Goal: Information Seeking & Learning: Learn about a topic

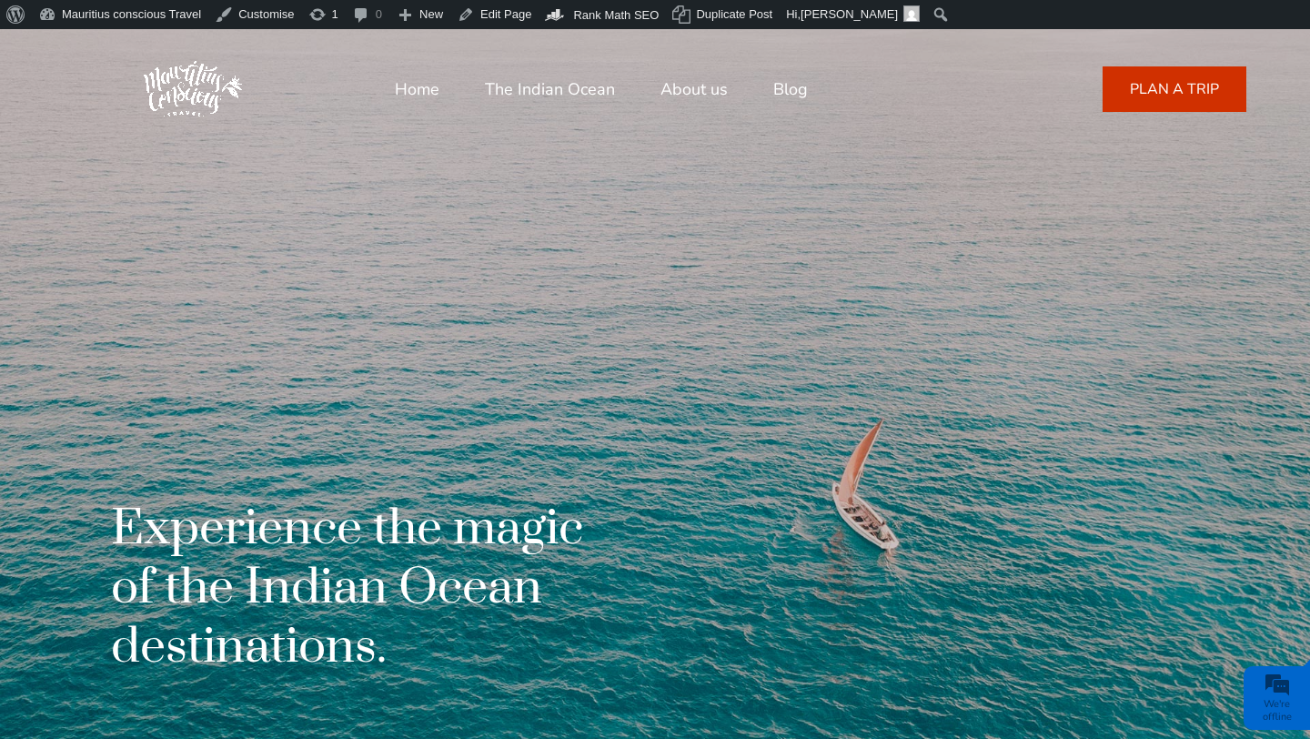
click at [786, 85] on link "Blog" at bounding box center [790, 89] width 35 height 44
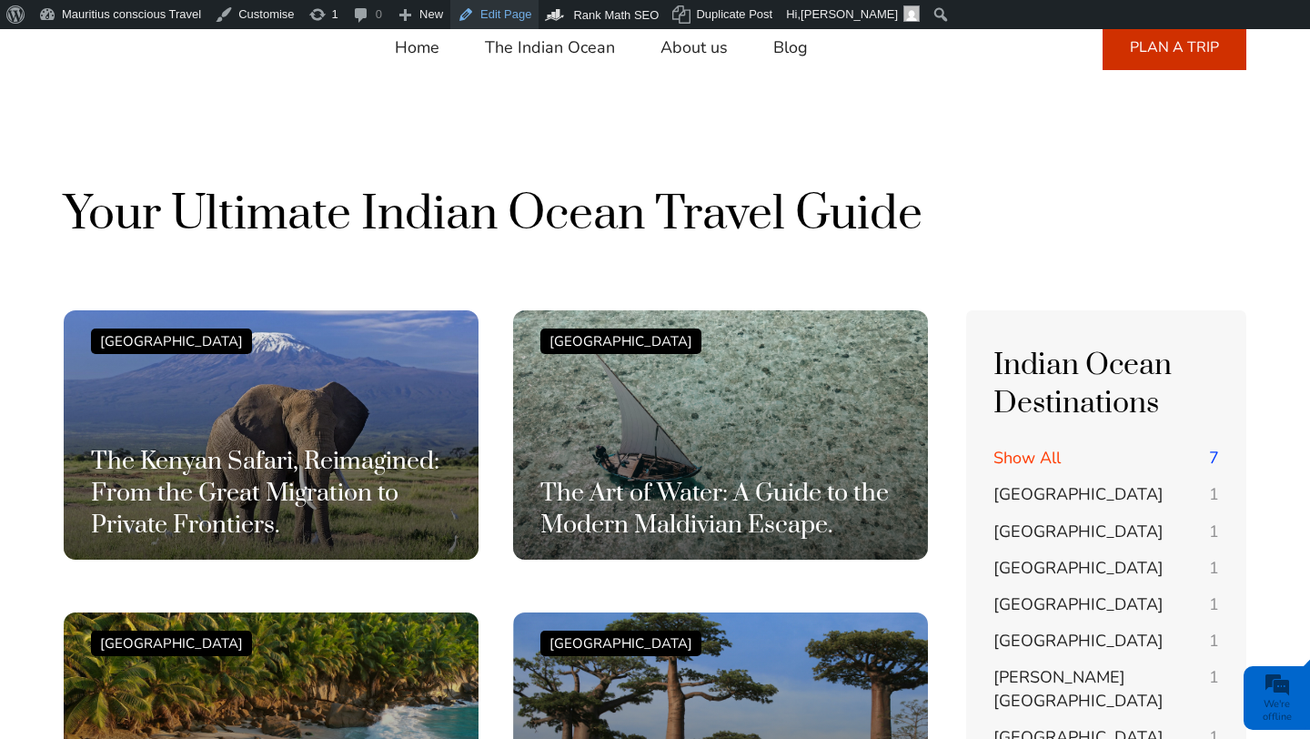
click at [519, 15] on link "Edit Page" at bounding box center [494, 14] width 88 height 29
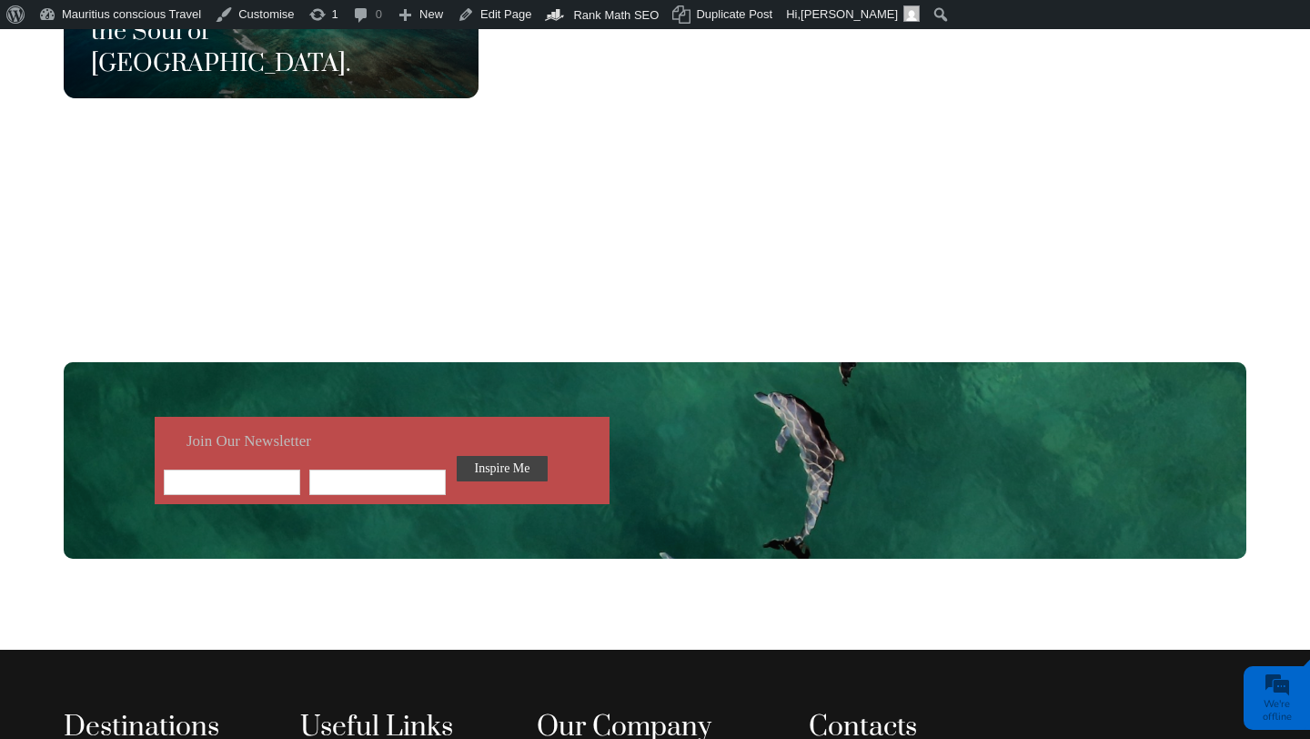
scroll to position [1370, 0]
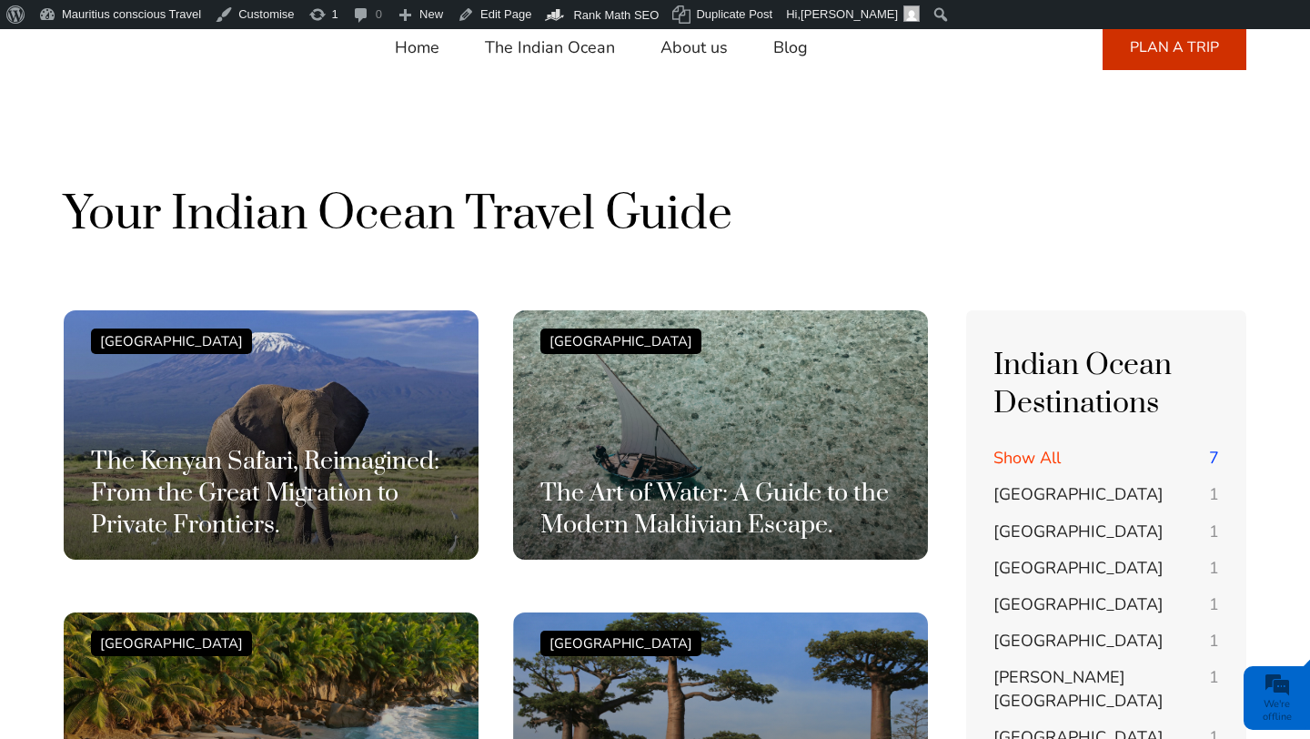
click at [1001, 456] on span "Show All" at bounding box center [1026, 458] width 67 height 22
click at [1021, 495] on span "[GEOGRAPHIC_DATA]" at bounding box center [1078, 494] width 170 height 22
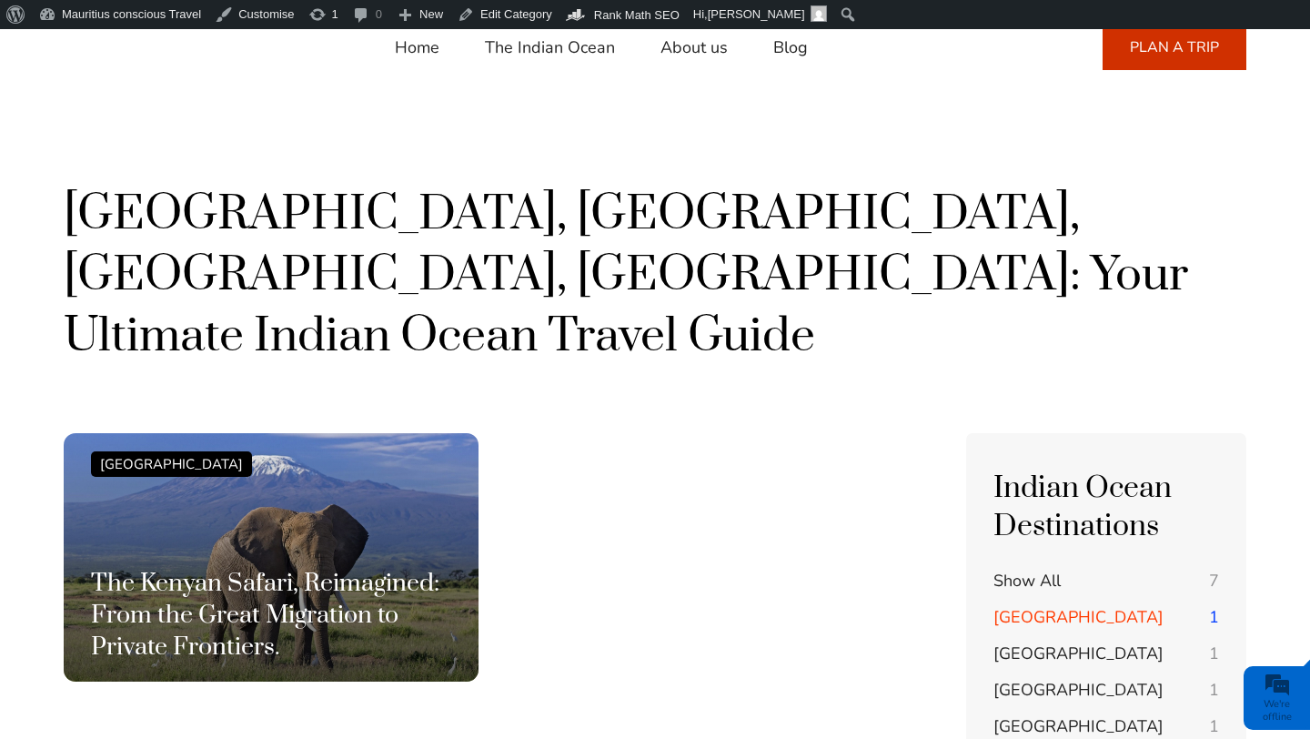
click at [1025, 569] on span "Show All" at bounding box center [1026, 580] width 67 height 22
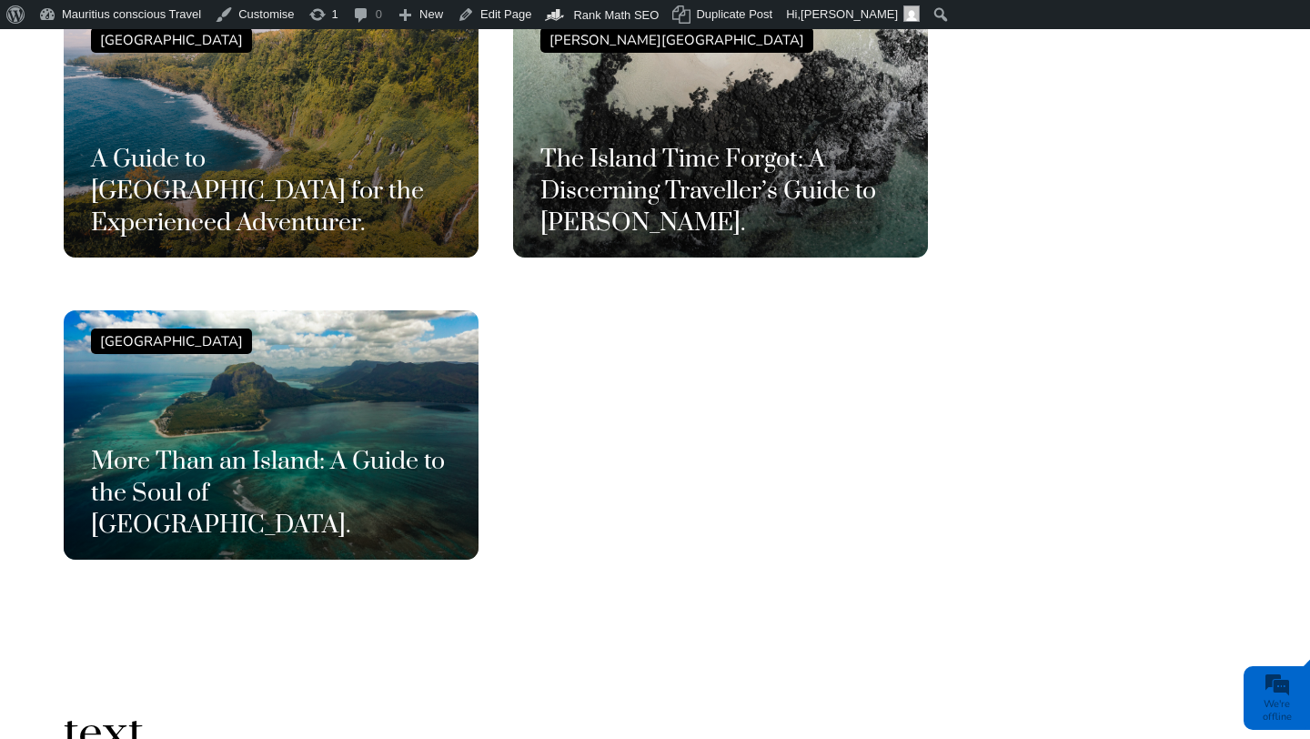
scroll to position [970, 0]
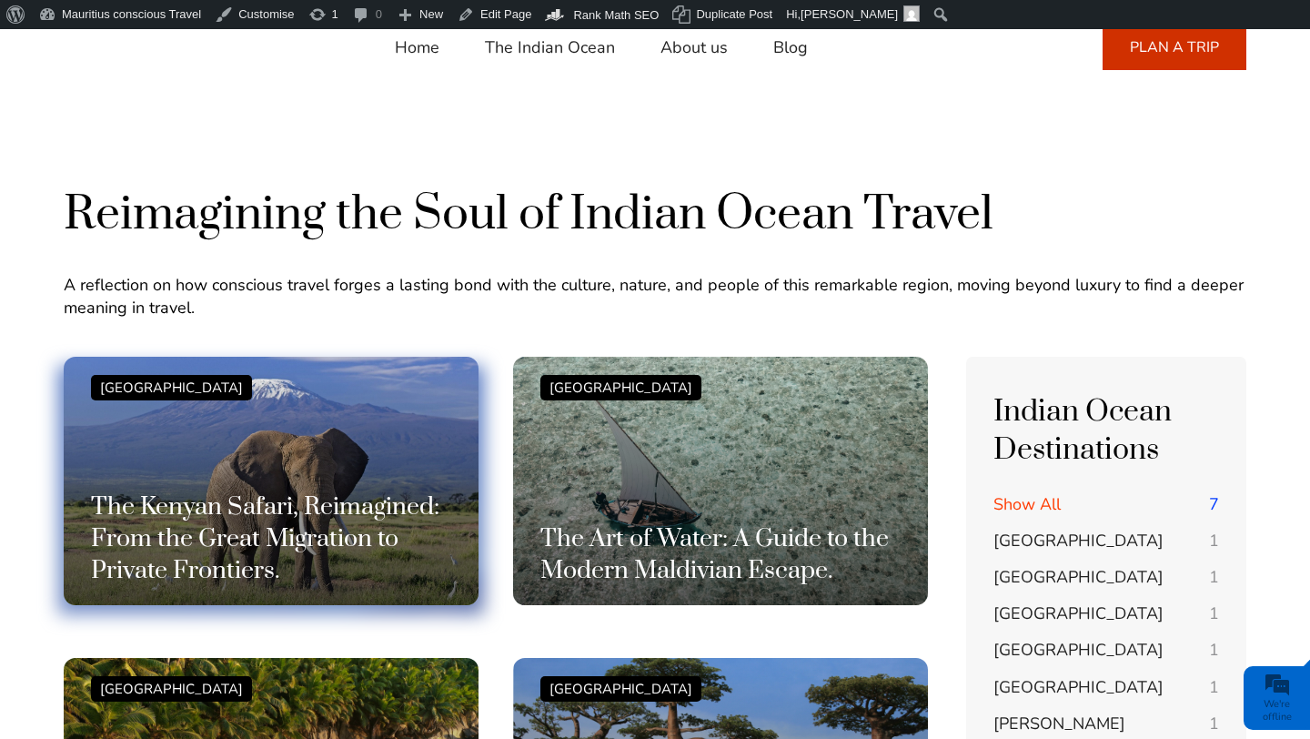
click at [372, 552] on h3 "The Kenyan Safari, Reimagined: From the Great Migration to Private Frontiers." at bounding box center [271, 539] width 360 height 96
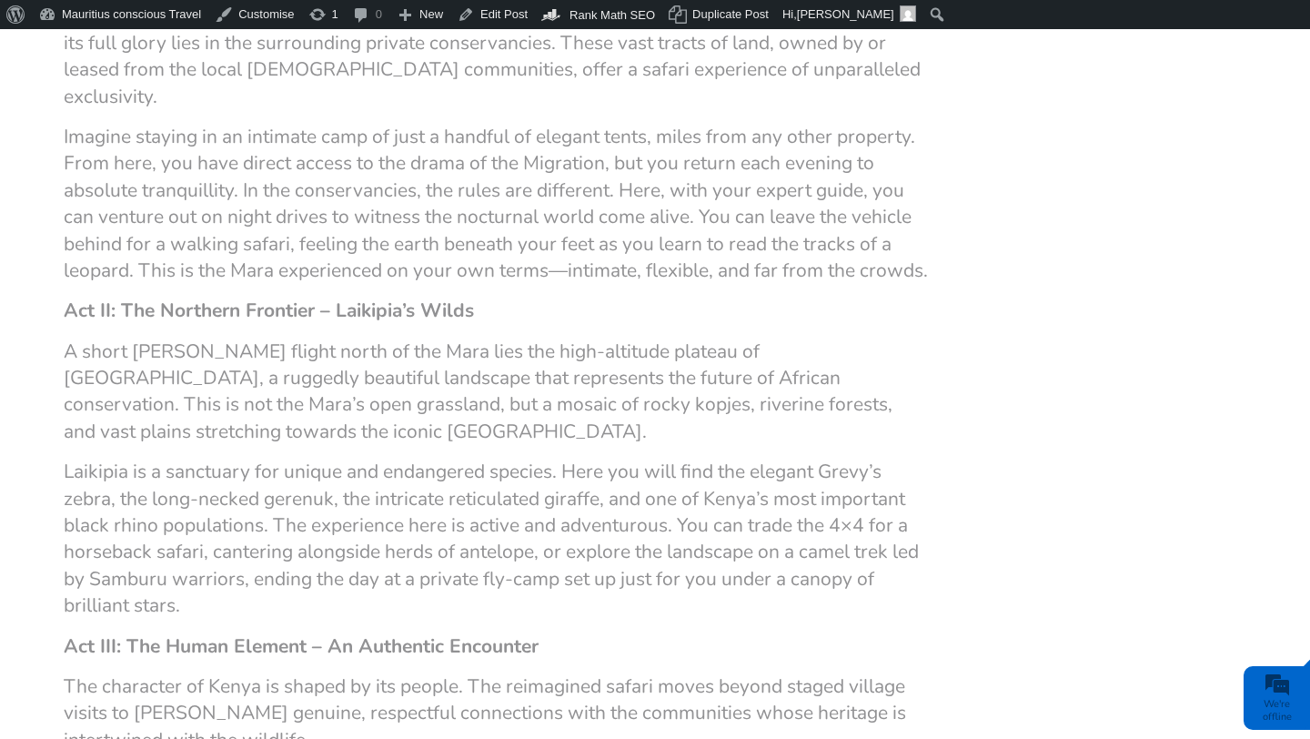
scroll to position [1605, 0]
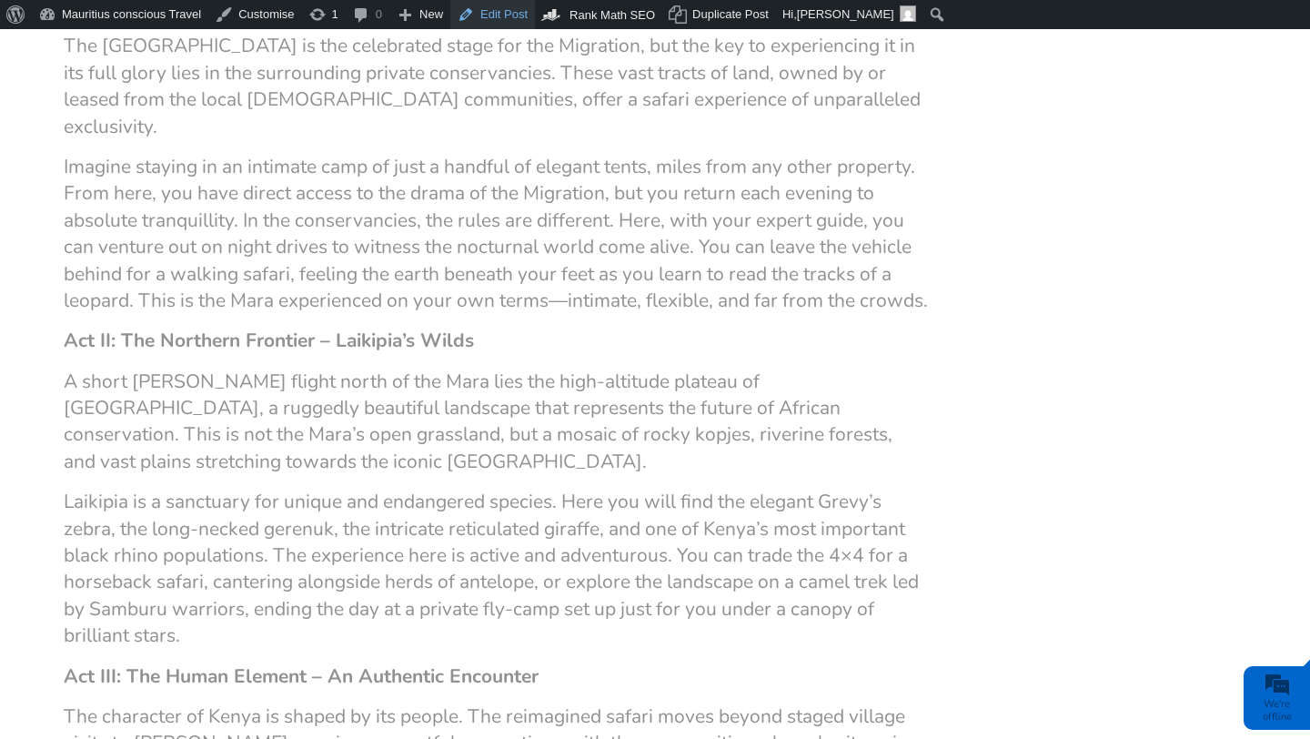
click at [501, 22] on link "Edit Post" at bounding box center [492, 14] width 85 height 29
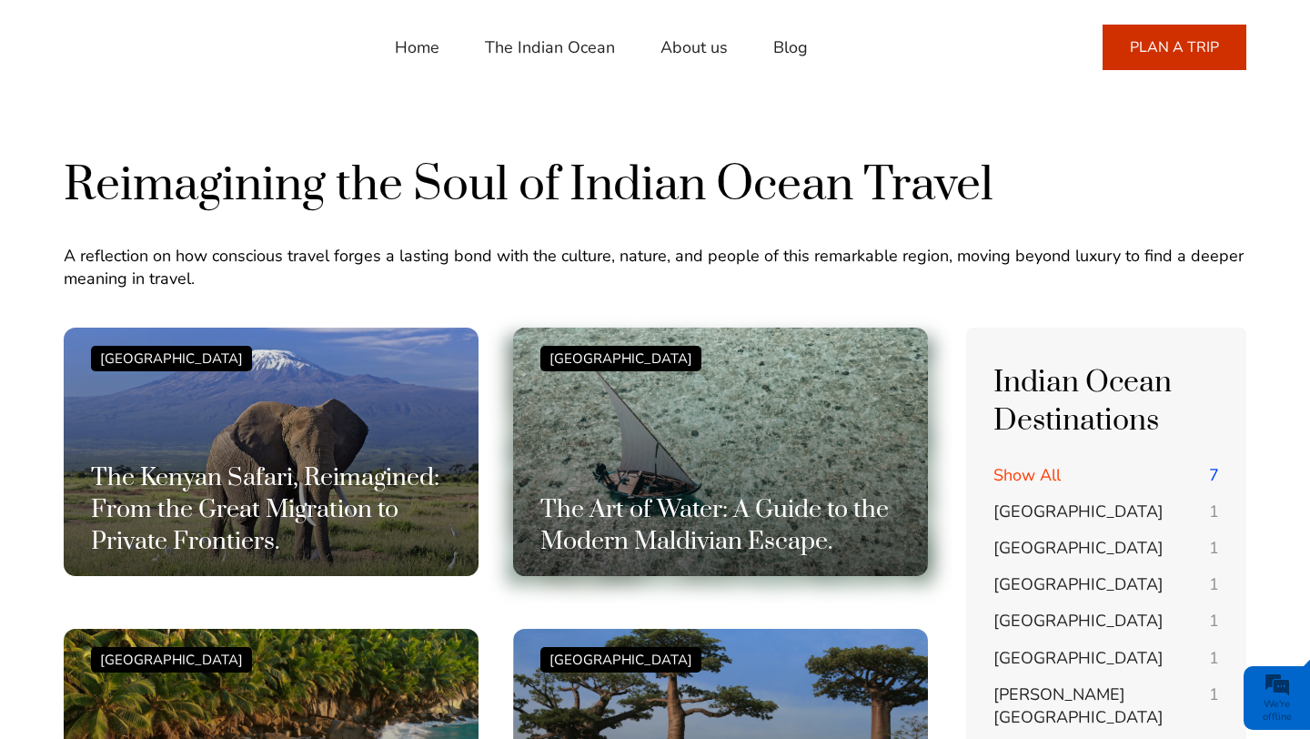
click at [576, 447] on div "Maldives The Art of Water: A Guide to the Modern Maldivian Escape." at bounding box center [720, 452] width 360 height 213
